Goal: Check status: Check status

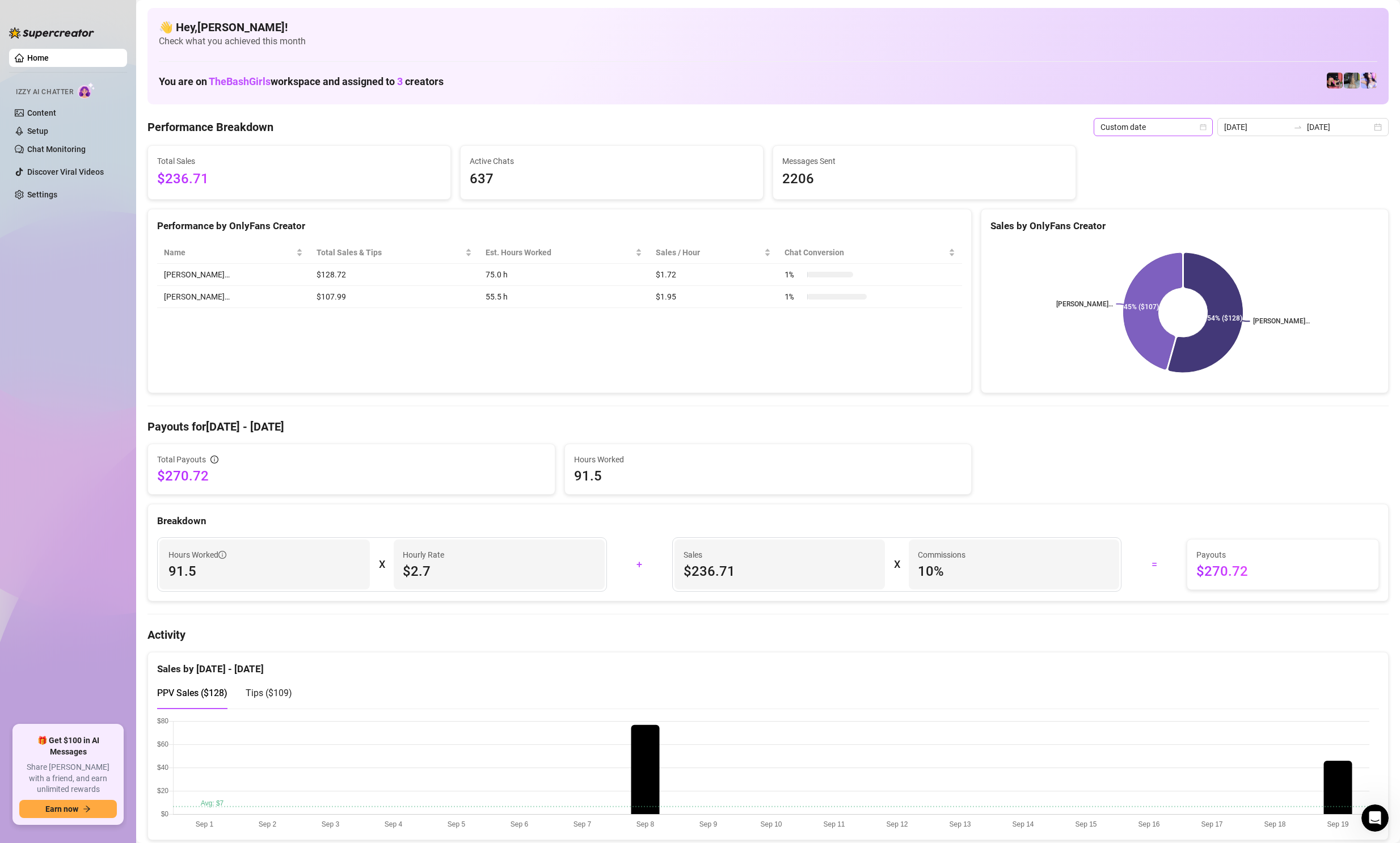
click at [1207, 127] on icon "calendar" at bounding box center [1203, 126] width 7 height 7
click at [1137, 159] on div "Last 7 days" at bounding box center [1155, 167] width 115 height 18
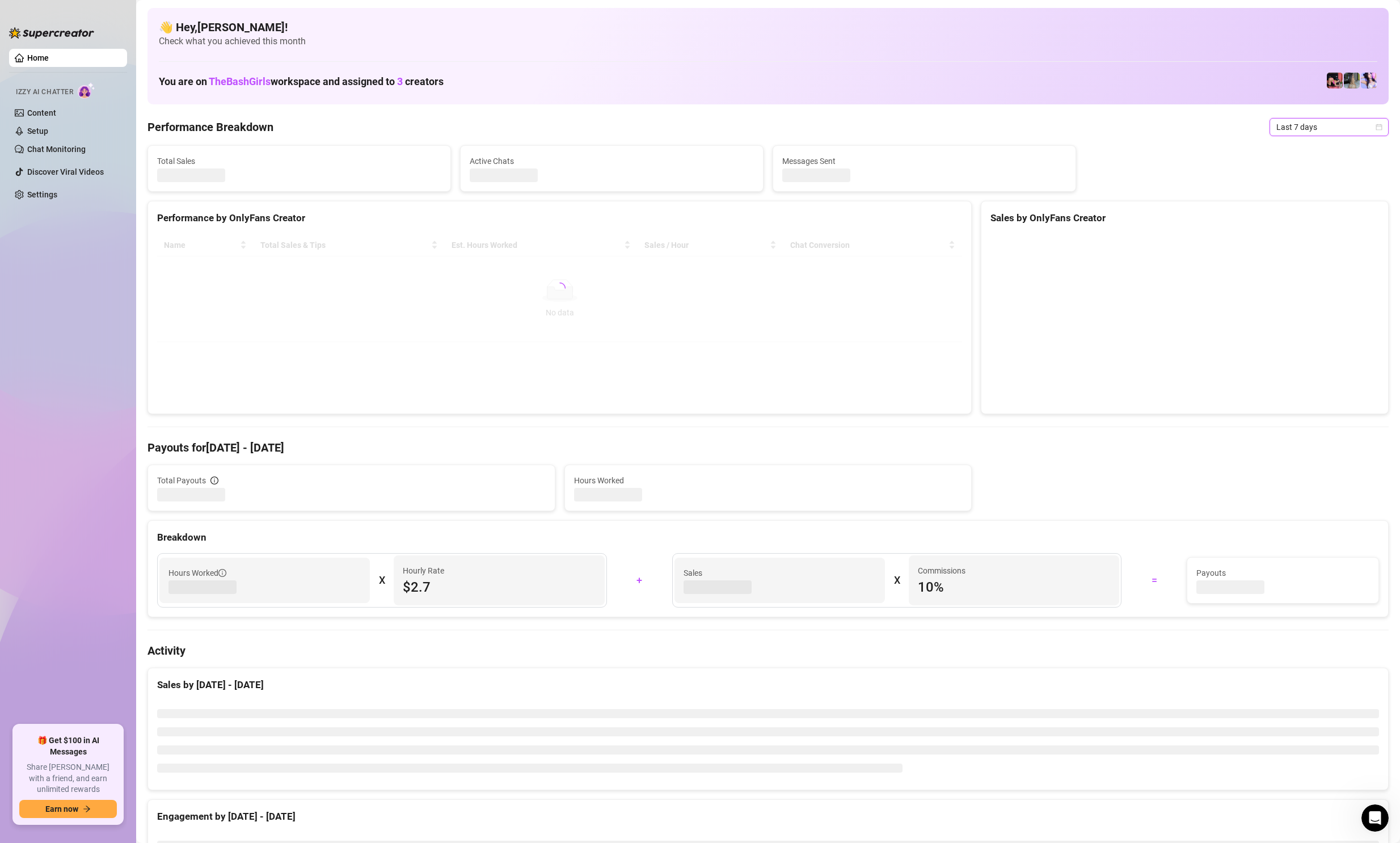
click at [1317, 122] on span "Last 7 days" at bounding box center [1328, 127] width 105 height 17
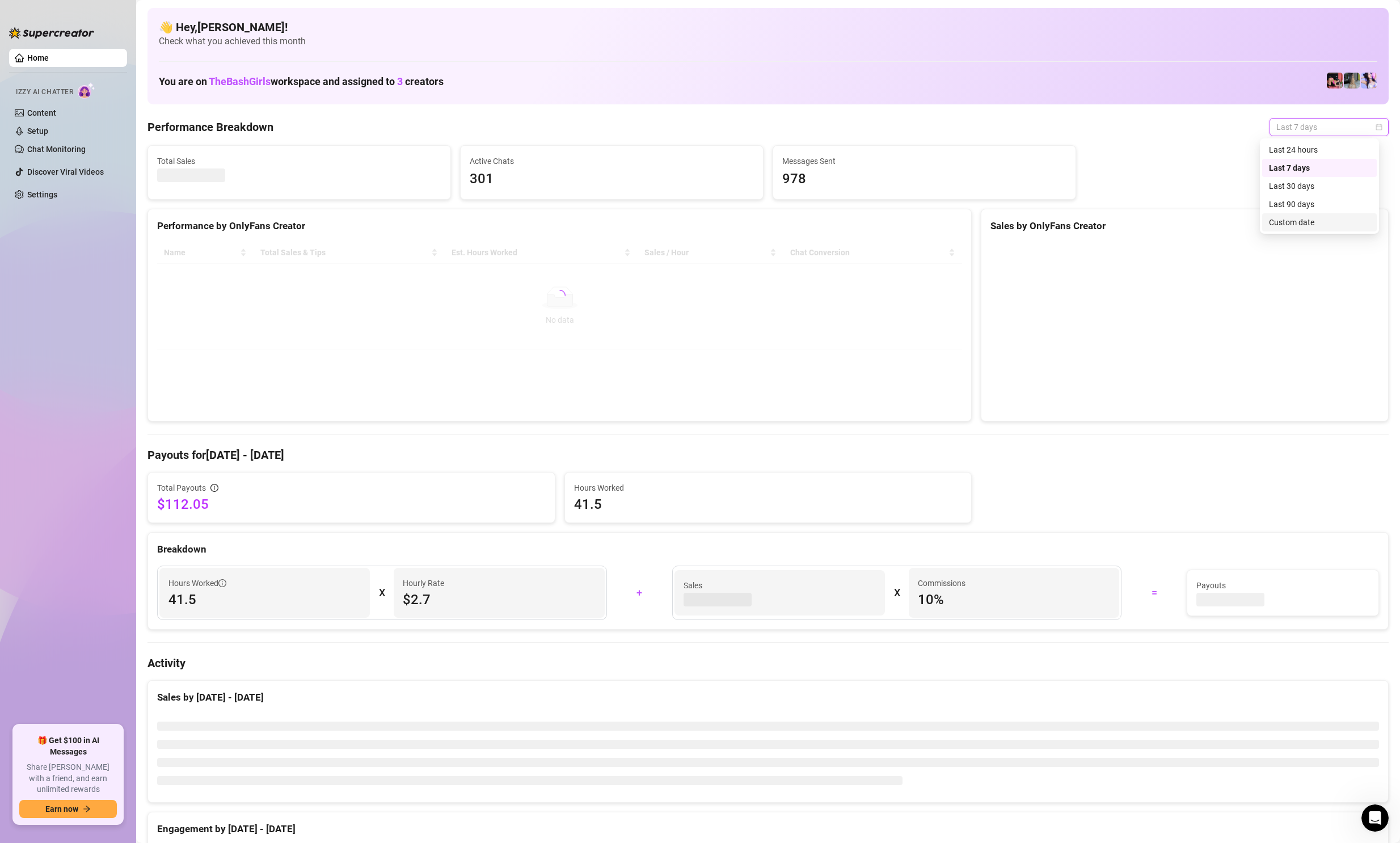
click at [1288, 219] on div "Custom date" at bounding box center [1319, 222] width 101 height 12
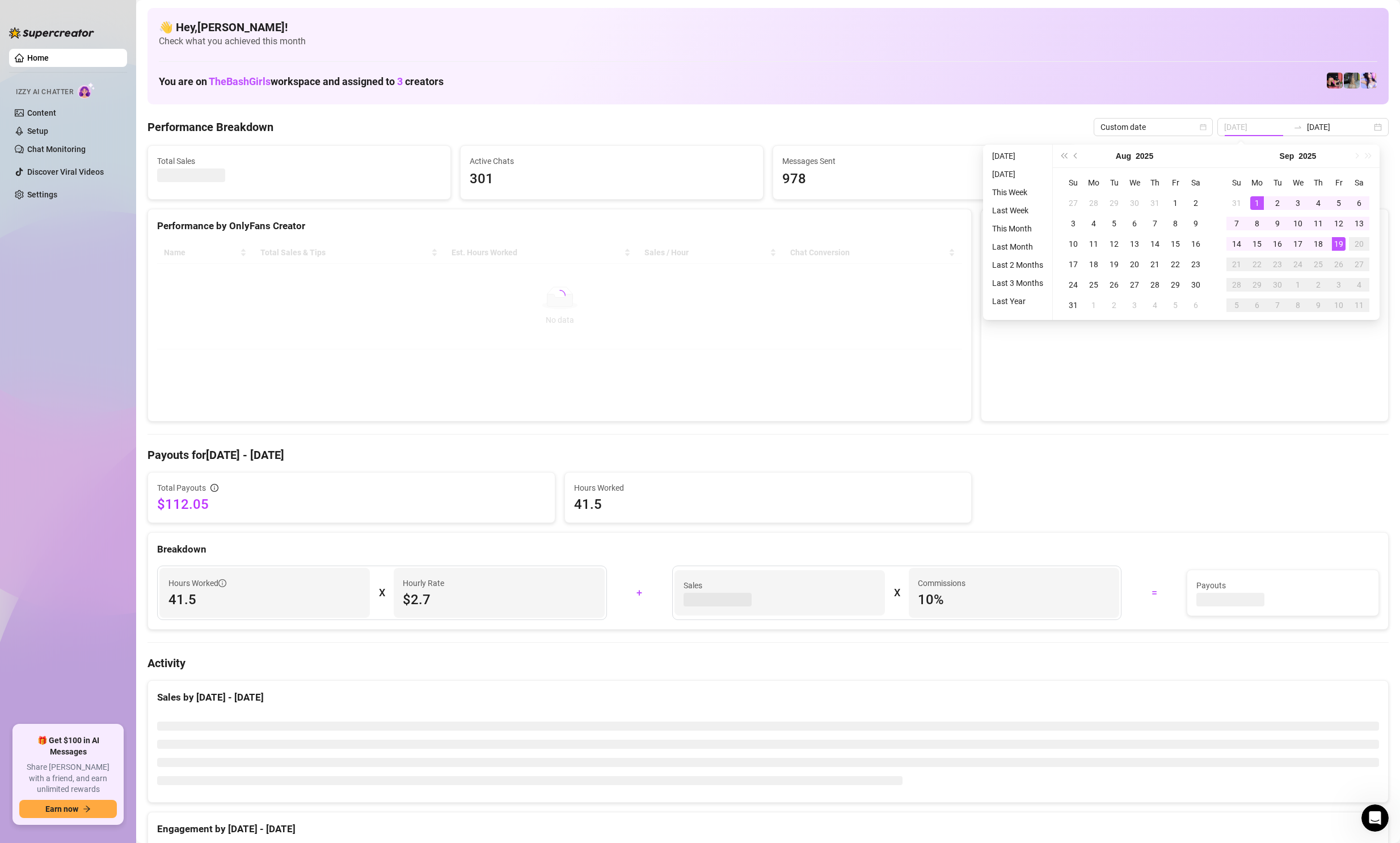
click at [1257, 202] on div "1" at bounding box center [1257, 203] width 13 height 13
type input "[DATE]"
click at [1339, 244] on div "19" at bounding box center [1338, 244] width 13 height 13
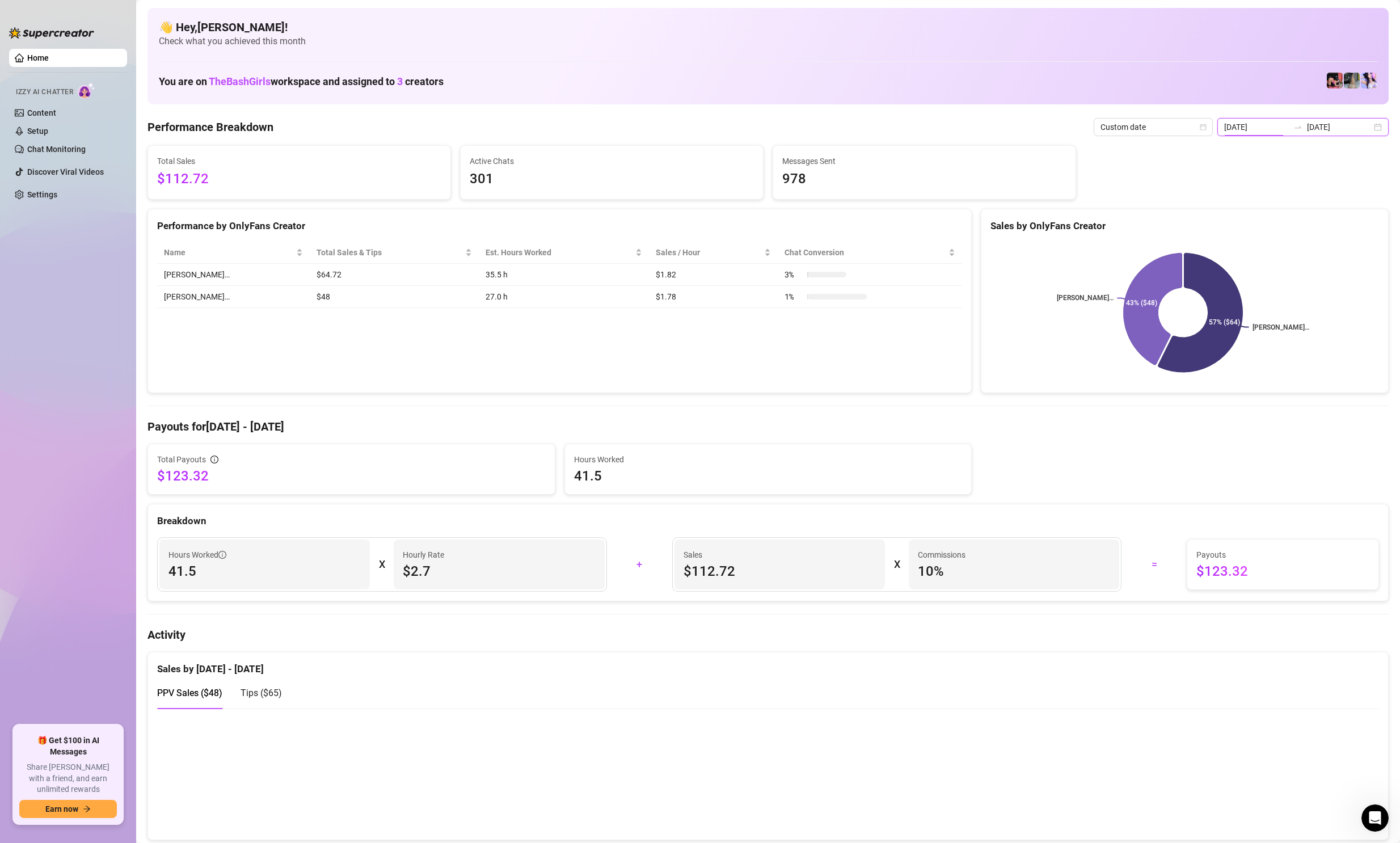
click at [1283, 124] on input "[DATE]" at bounding box center [1256, 126] width 64 height 12
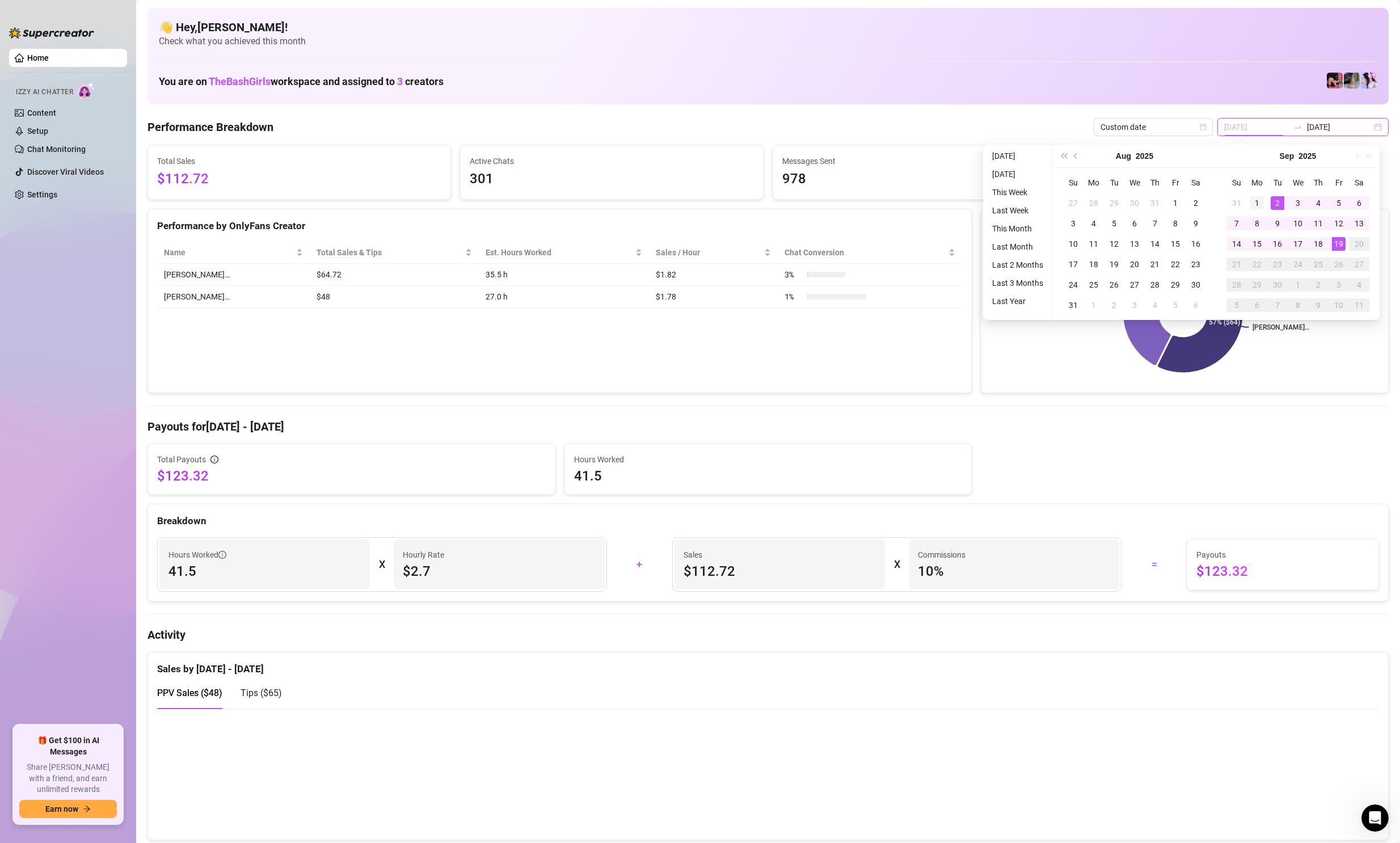
type input "[DATE]"
click at [1258, 203] on div "1" at bounding box center [1257, 203] width 13 height 13
type input "[DATE]"
click at [1337, 245] on div "19" at bounding box center [1338, 244] width 13 height 13
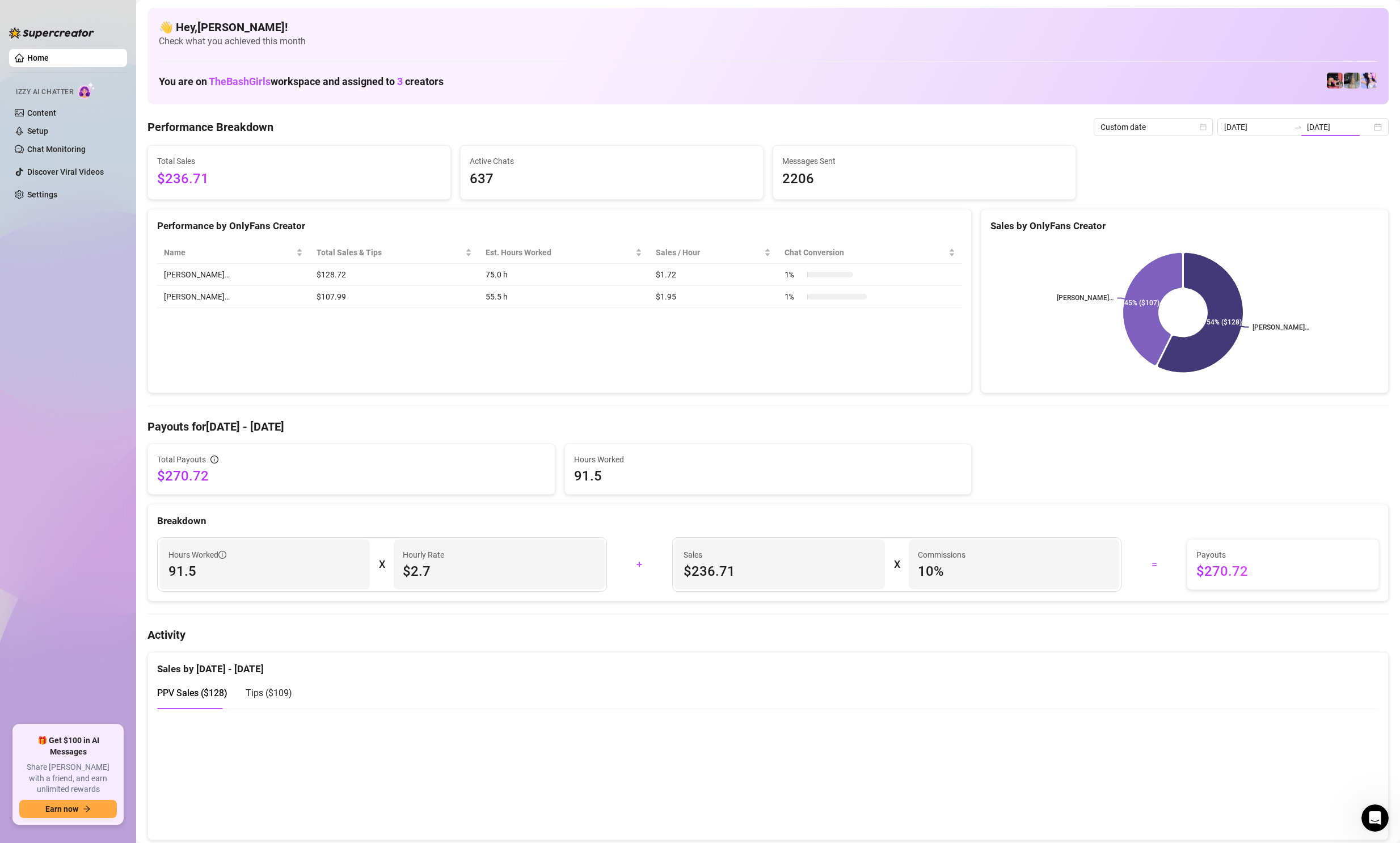
type input "[DATE]"
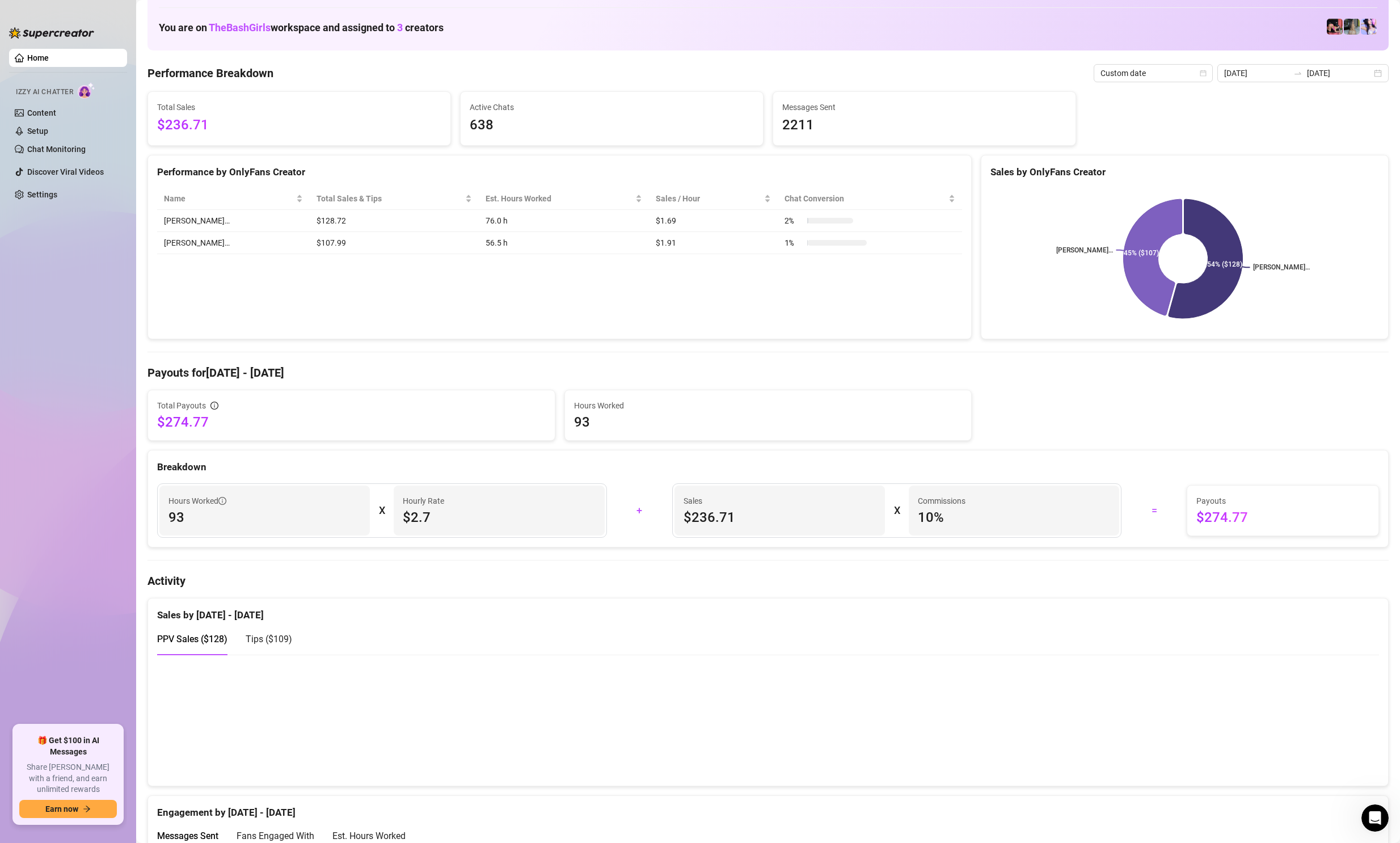
scroll to position [57, 0]
